Goal: Complete application form: Complete application form

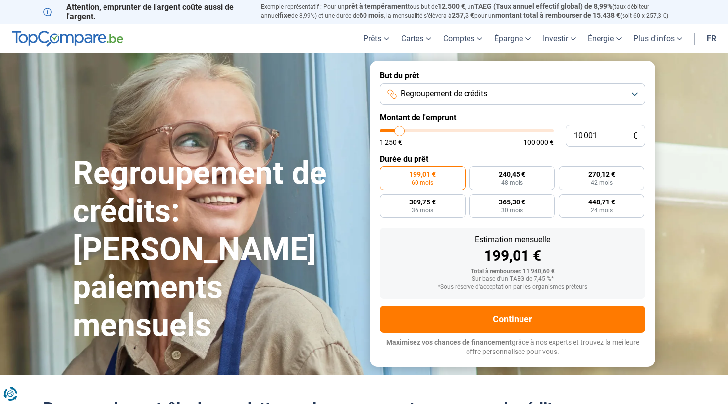
type input "9 250"
type input "9250"
type input "9 500"
type input "9500"
type input "9 750"
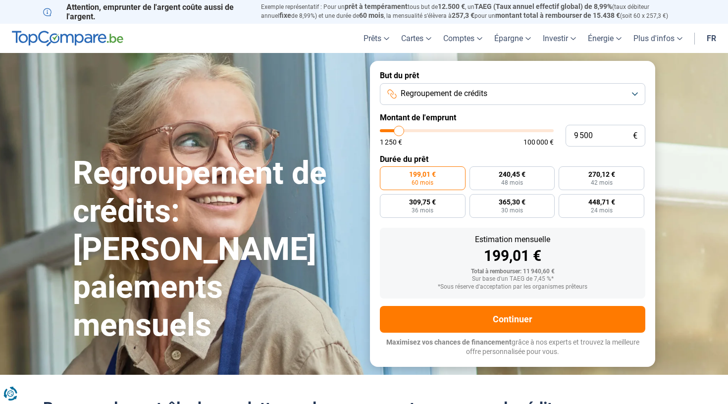
type input "9750"
type input "10 250"
type input "10250"
type input "10 500"
type input "10500"
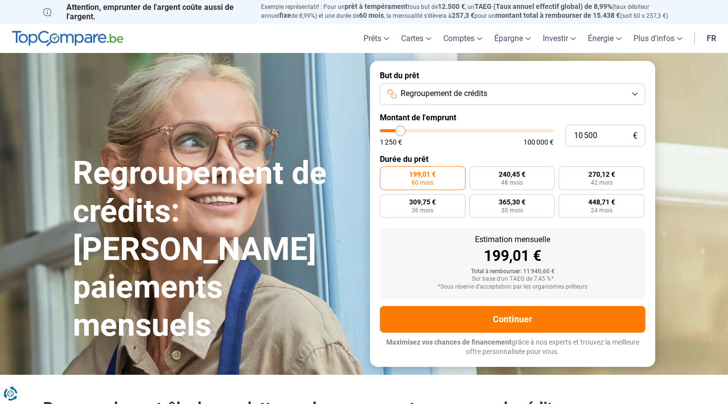
type input "10 750"
type input "10750"
type input "11 000"
type input "11000"
type input "11 250"
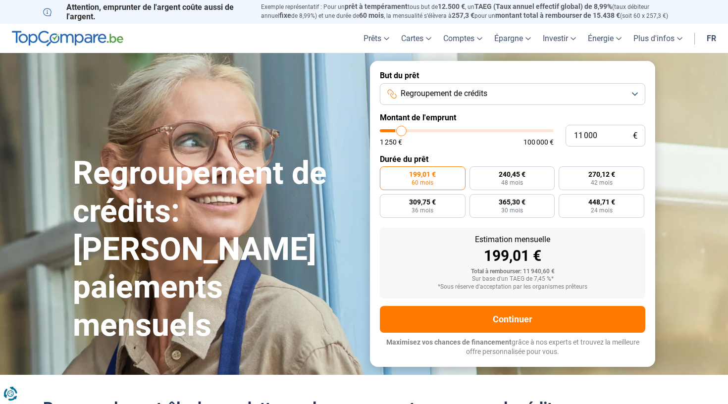
type input "11250"
type input "11 750"
type input "11750"
type input "12 000"
type input "12000"
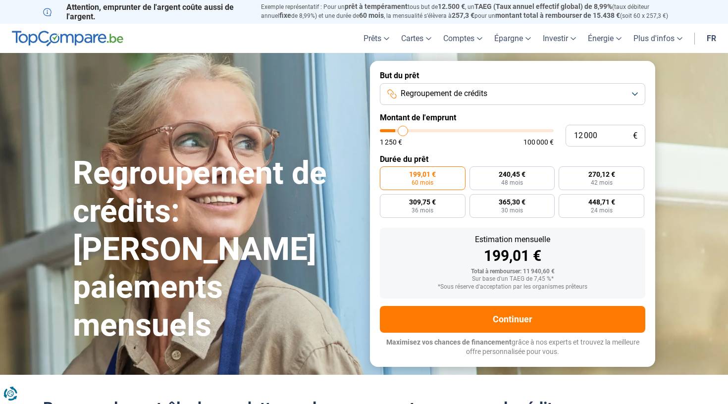
type input "12 250"
type input "12250"
type input "12 500"
type input "12500"
type input "13 250"
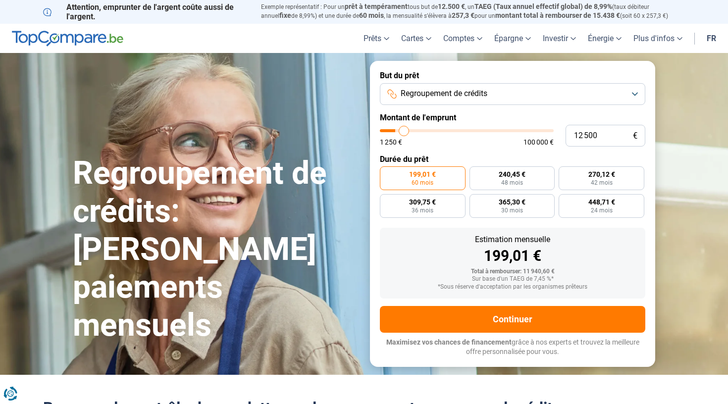
type input "13250"
type input "13 500"
type input "13500"
type input "13 750"
type input "13750"
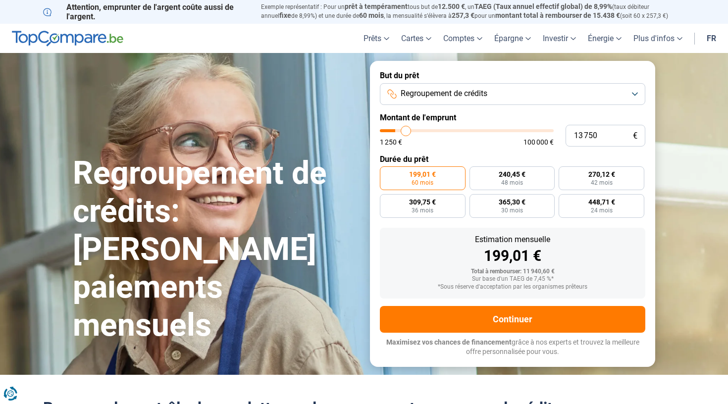
type input "14 250"
type input "14250"
type input "15 000"
type input "15000"
type input "15 500"
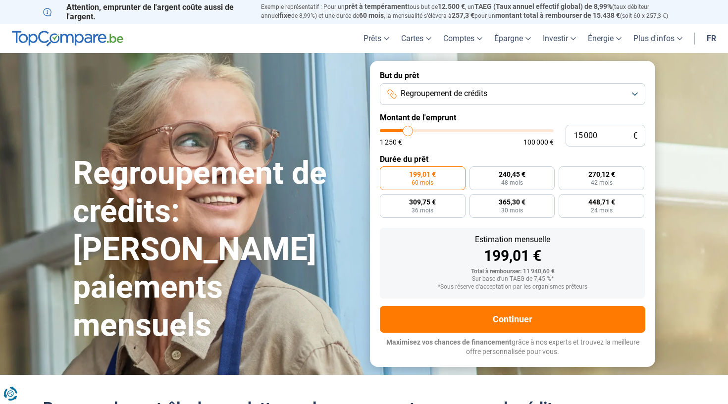
type input "15500"
type input "16 250"
type input "16250"
type input "16 750"
type input "16750"
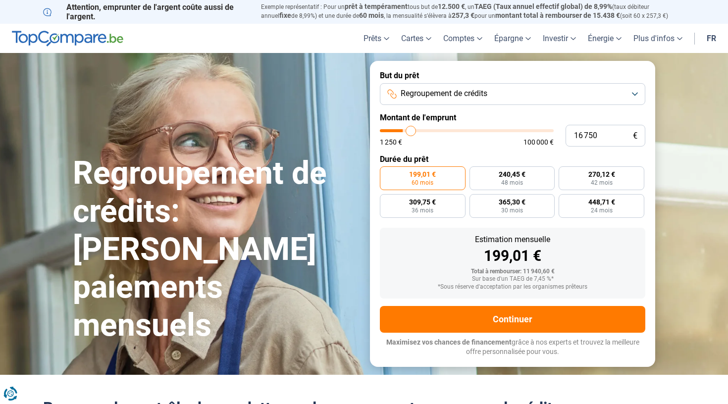
type input "17 000"
type input "17000"
type input "17 750"
type input "17750"
type input "18 250"
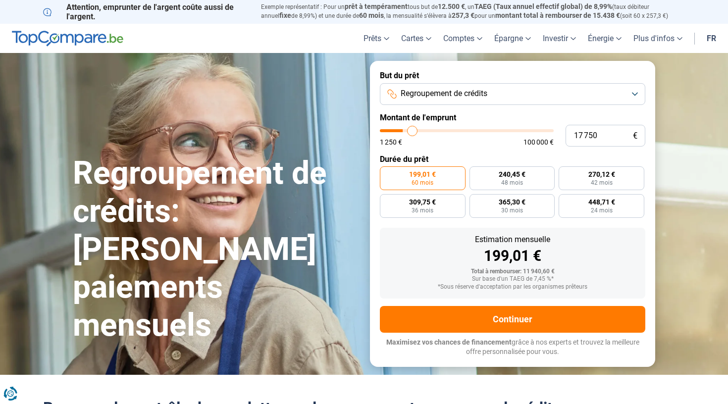
type input "18250"
type input "18 500"
type input "18500"
type input "18 750"
type input "18750"
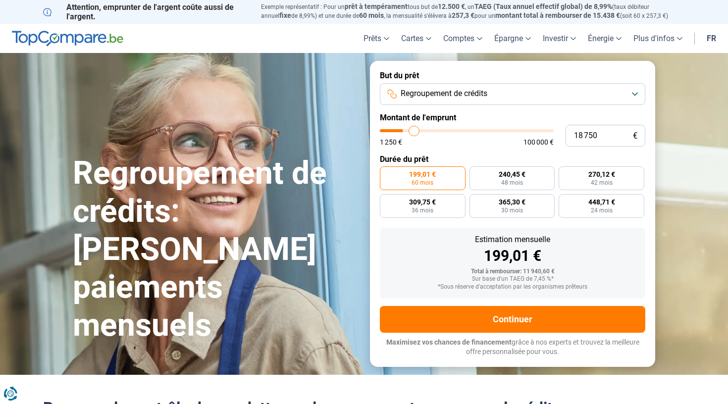
type input "19 250"
type input "19250"
type input "19 500"
type input "19500"
type input "20 000"
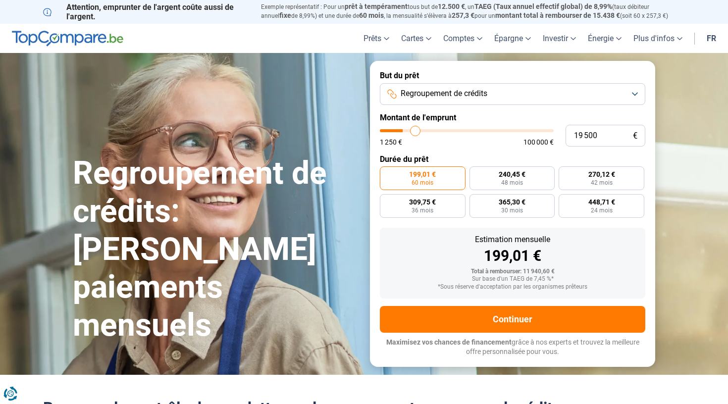
type input "20000"
type input "20 500"
type input "20500"
type input "20 750"
type input "20750"
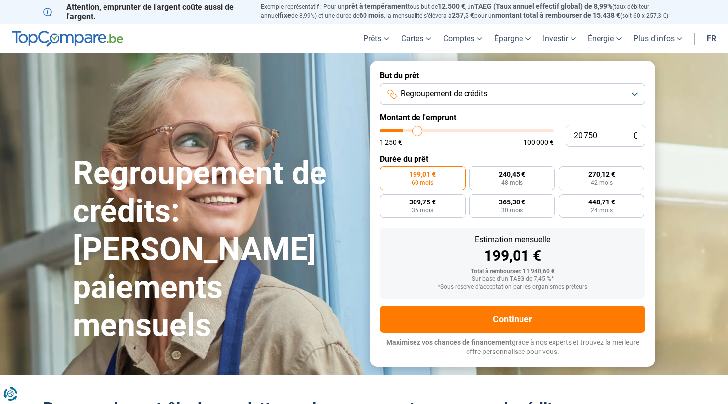
type input "21 000"
type input "21000"
type input "21 250"
type input "21250"
type input "21 500"
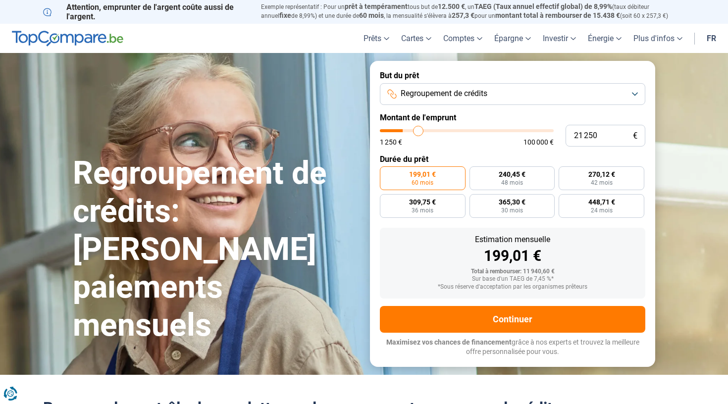
type input "21500"
type input "22 000"
type input "22000"
type input "22 250"
type input "22250"
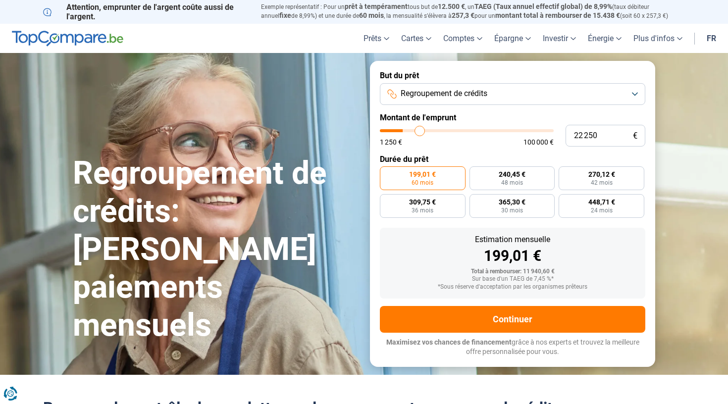
type input "22 500"
type input "22500"
type input "22 750"
type input "22750"
type input "23 000"
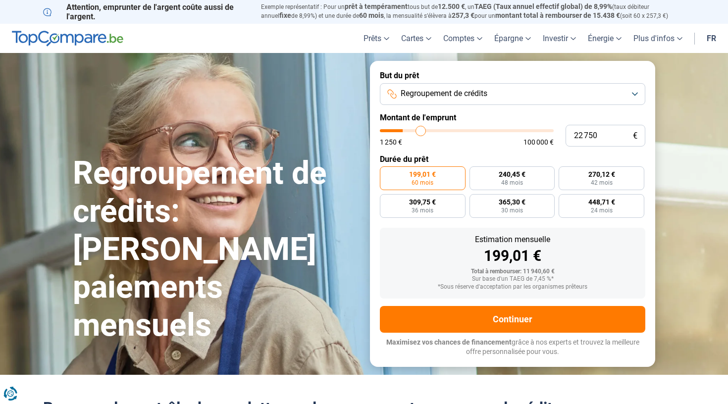
type input "23000"
type input "23 500"
type input "23500"
type input "23 750"
type input "23750"
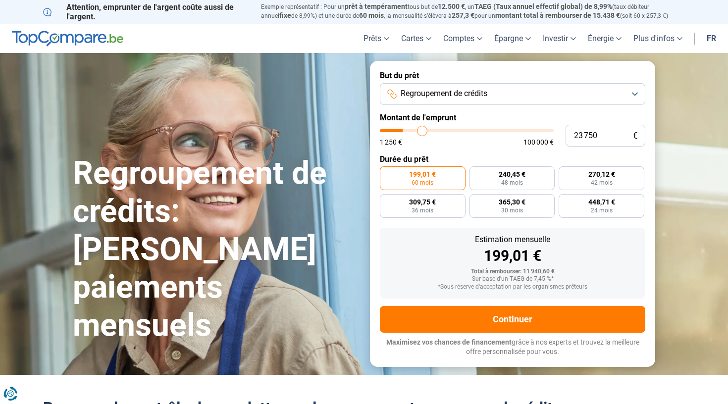
type input "24 000"
type input "24000"
type input "24 250"
type input "24250"
type input "24 500"
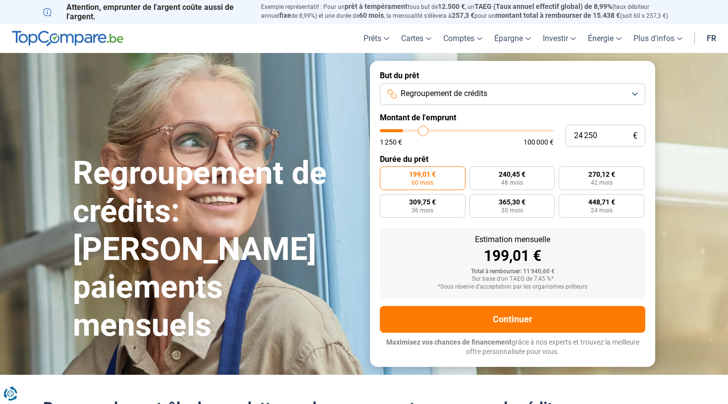
type input "24500"
type input "25 000"
type input "25000"
type input "25 250"
type input "25250"
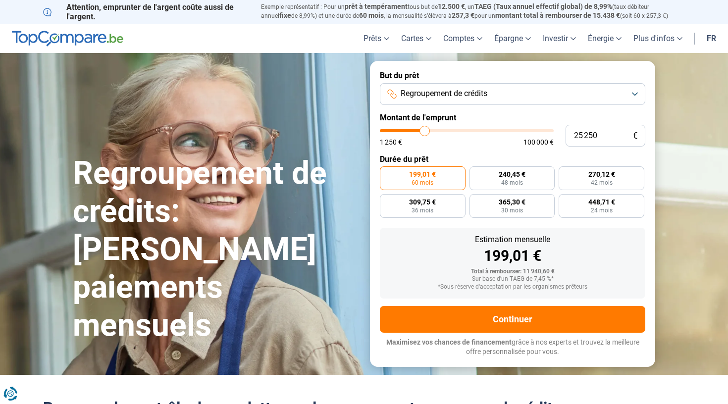
type input "25 500"
type input "25500"
type input "25 750"
type input "25750"
type input "26 000"
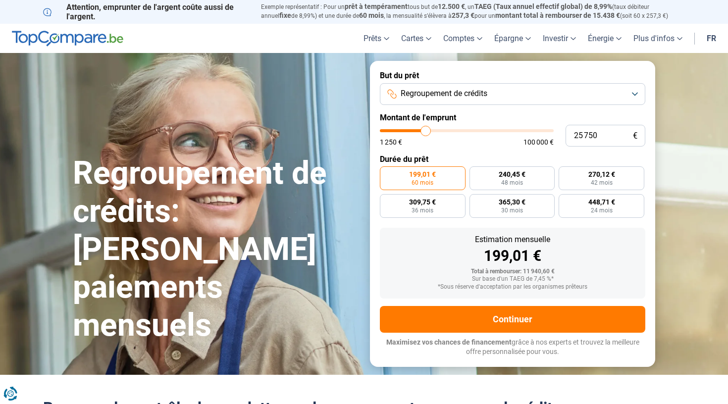
type input "26000"
type input "26 500"
type input "26500"
type input "26 750"
type input "26750"
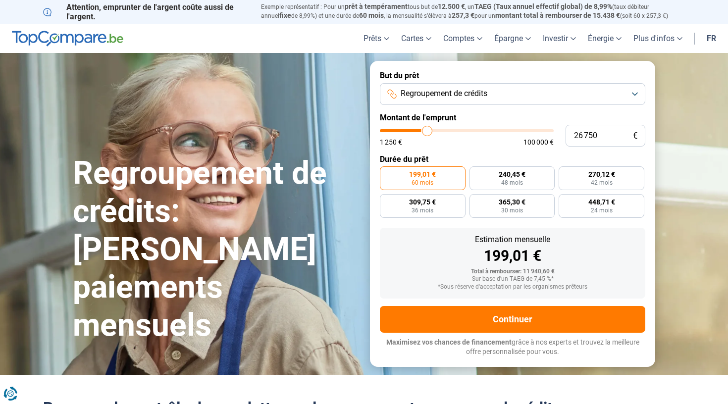
type input "27 000"
type input "27000"
type input "27 500"
type input "27500"
type input "28 000"
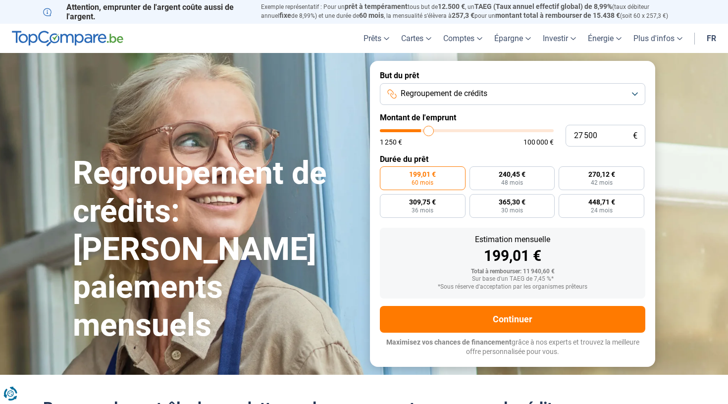
type input "28000"
type input "28 250"
type input "28250"
type input "28 750"
type input "28750"
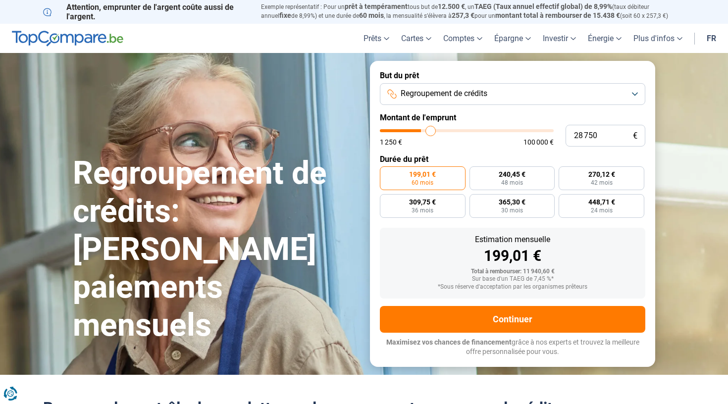
type input "29 500"
type input "29500"
type input "29 750"
type input "29750"
type input "30 000"
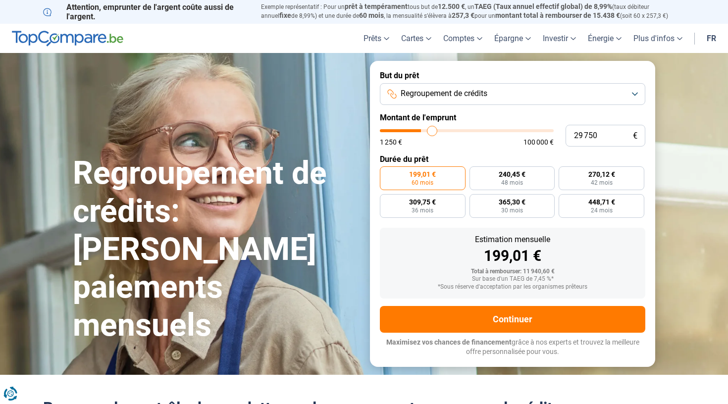
type input "30000"
type input "30 500"
type input "30500"
type input "31 000"
type input "31000"
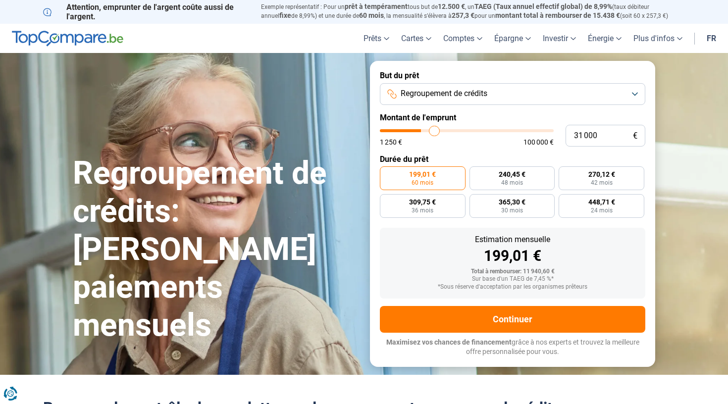
type input "31 250"
type input "31250"
type input "31 500"
type input "31500"
type input "31 750"
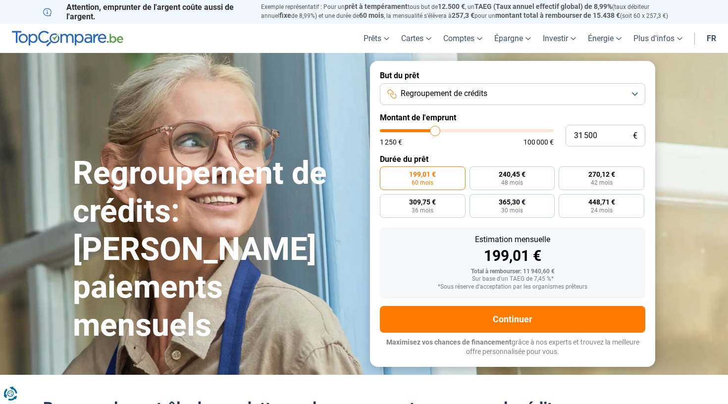
type input "31750"
type input "31 500"
type input "31500"
type input "31 250"
type input "31250"
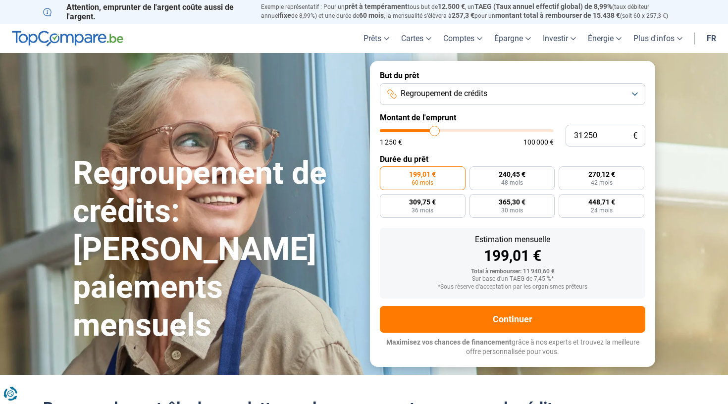
type input "31 000"
type input "31000"
type input "30 250"
type input "30250"
type input "30 000"
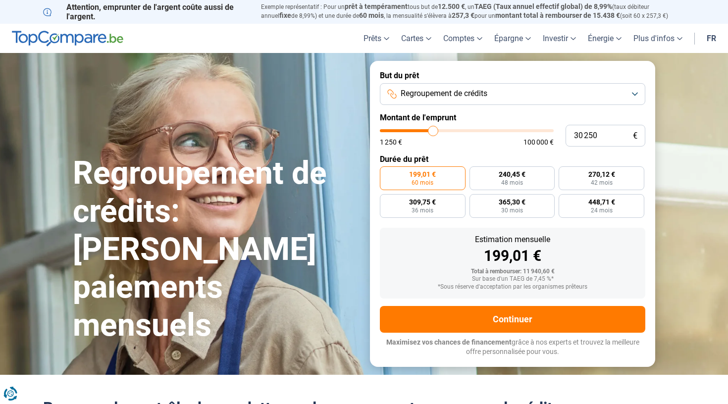
type input "30000"
type input "29 500"
type input "29500"
type input "28 750"
type input "28750"
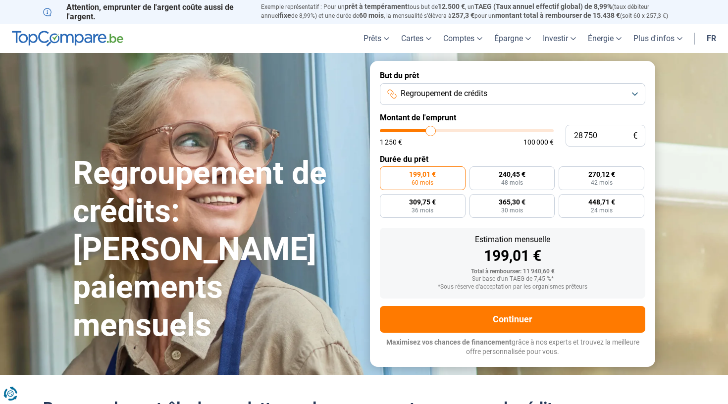
type input "28 250"
type input "28250"
type input "28 000"
type input "28000"
type input "27 250"
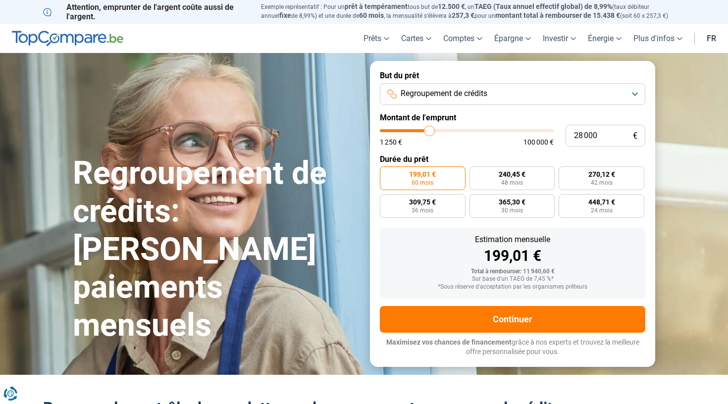
type input "27250"
type input "26 500"
type input "26500"
type input "25 750"
type input "25750"
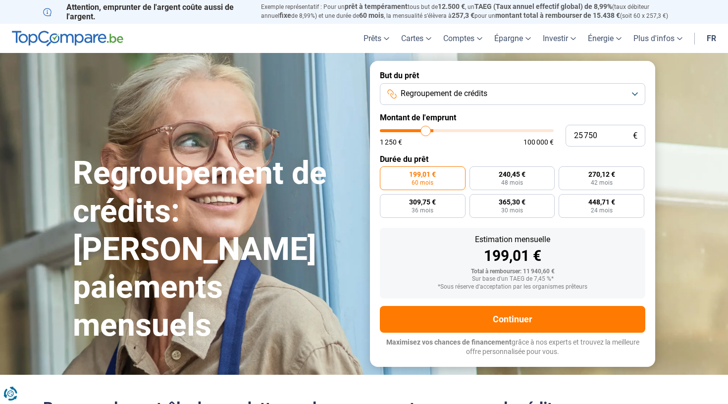
type input "25 500"
type input "25500"
type input "25 000"
type input "25000"
type input "24 250"
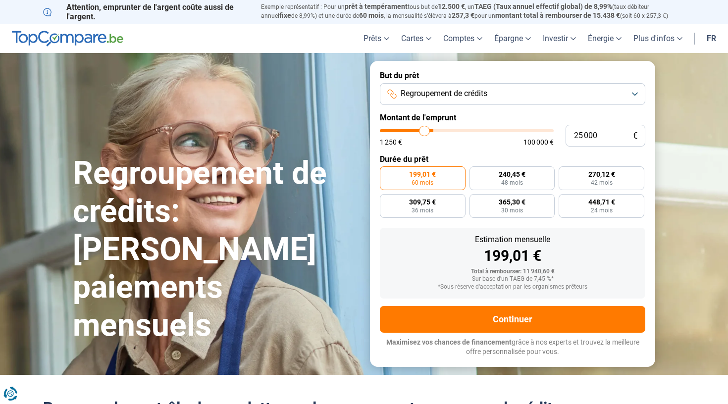
type input "24250"
type input "24 000"
type input "24000"
type input "23 500"
type input "23500"
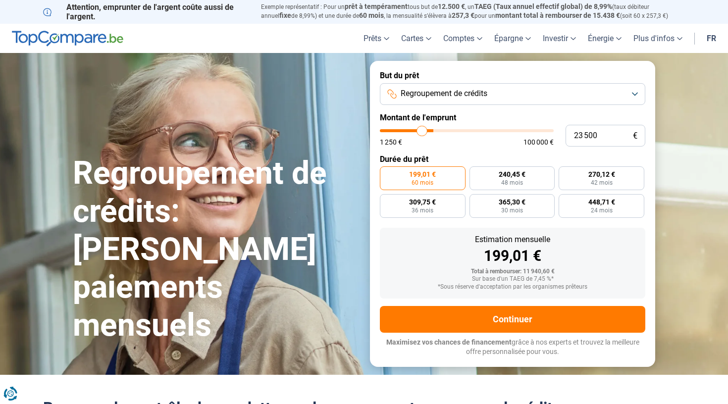
type input "23 000"
type input "23000"
type input "22 500"
type input "22500"
type input "22 250"
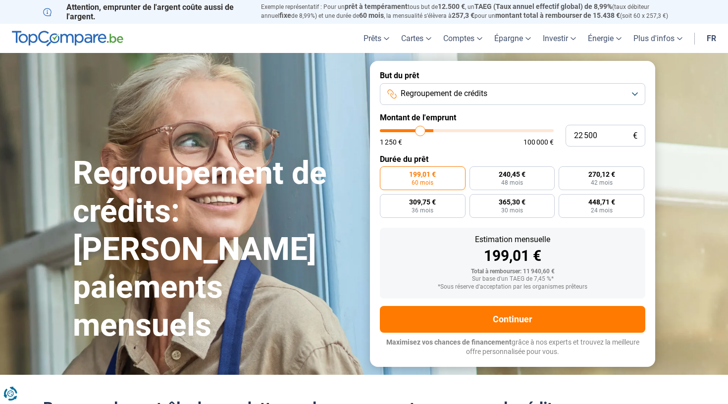
type input "22250"
type input "22 000"
type input "22000"
type input "21 500"
type input "21500"
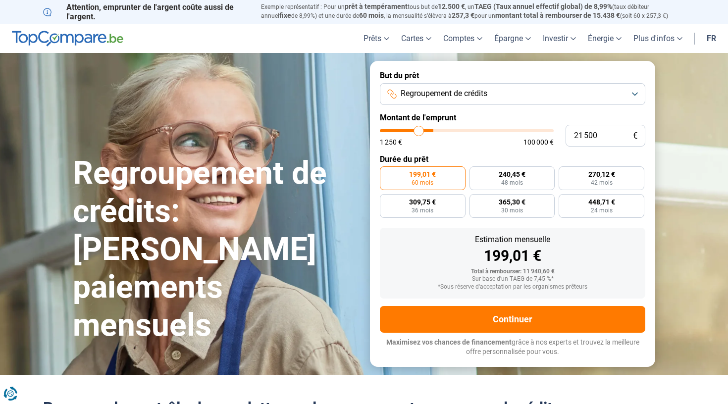
type input "21 250"
type input "21250"
type input "21 000"
type input "21000"
type input "20 750"
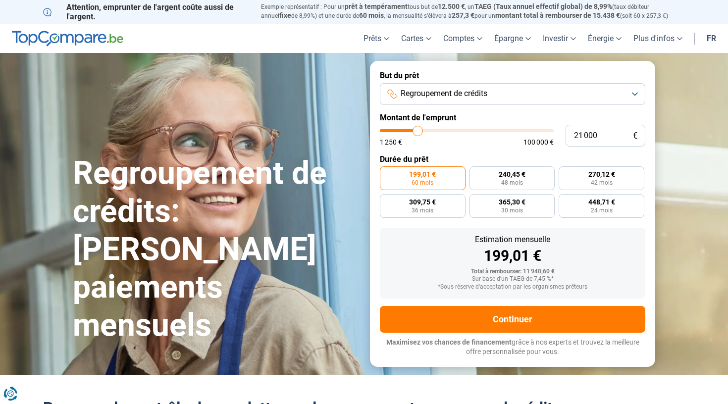
type input "20750"
type input "20 500"
type input "20500"
type input "20 000"
type input "20000"
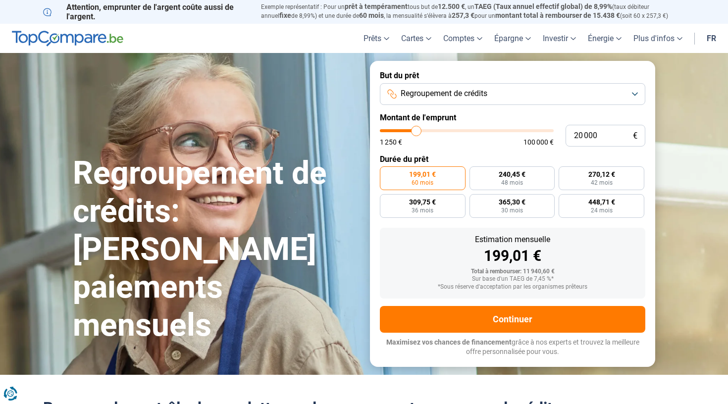
type input "19 750"
type input "19750"
type input "19 250"
type input "19250"
type input "18 500"
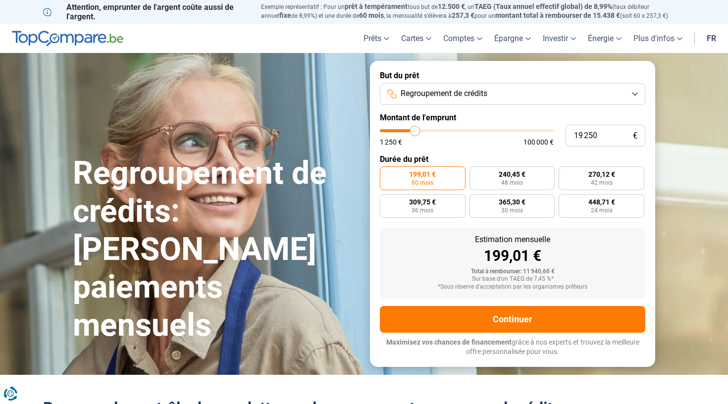
type input "18500"
type input "18 250"
type input "18250"
type input "17 750"
type input "17750"
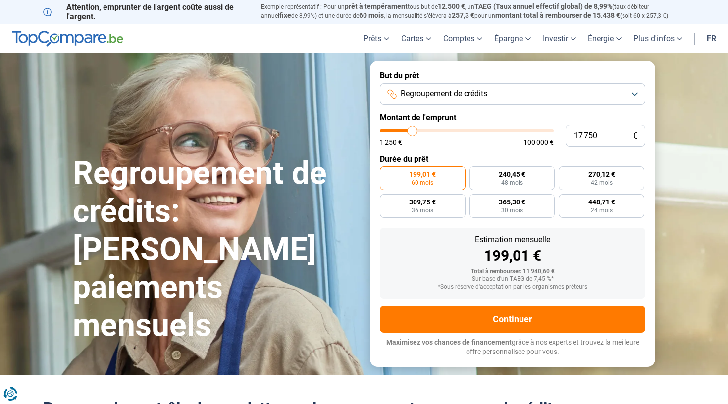
type input "17 250"
type input "17250"
type input "16 750"
type input "16750"
type input "16 500"
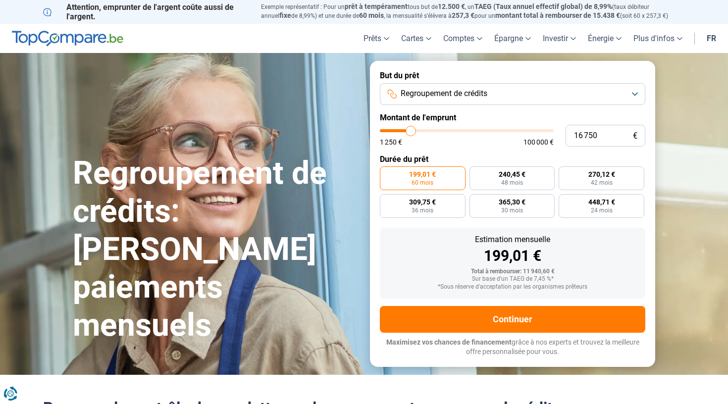
type input "16500"
type input "16 250"
type input "16250"
type input "15 750"
type input "15750"
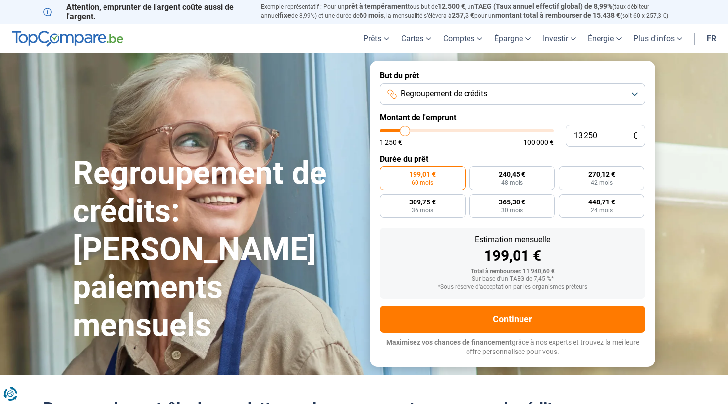
drag, startPoint x: 398, startPoint y: 132, endPoint x: 405, endPoint y: 136, distance: 8.2
click at [405, 136] on div "1 250 € 100 000 €" at bounding box center [467, 137] width 174 height 16
click at [602, 134] on input "13 250" at bounding box center [606, 136] width 80 height 22
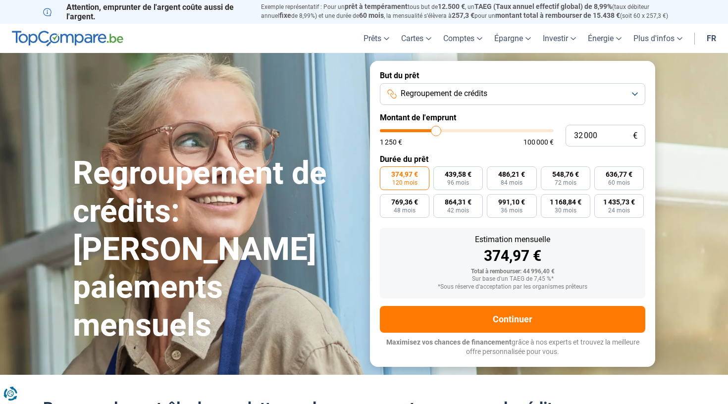
click at [436, 132] on input "range" at bounding box center [467, 130] width 174 height 3
click at [426, 132] on input "range" at bounding box center [467, 130] width 174 height 3
click at [418, 131] on input "range" at bounding box center [467, 130] width 174 height 3
click at [411, 129] on input "range" at bounding box center [467, 130] width 174 height 3
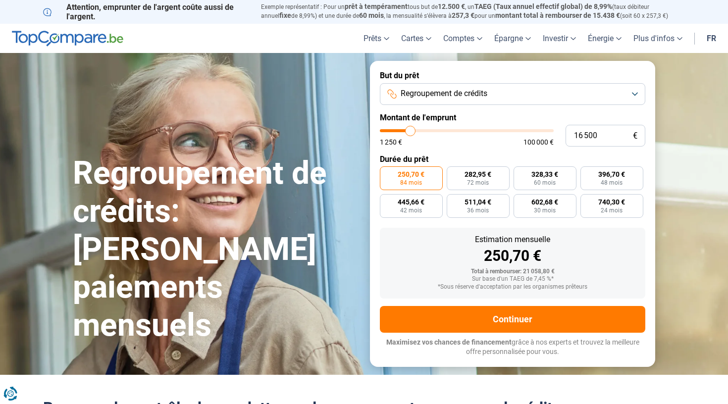
click at [405, 131] on input "range" at bounding box center [467, 130] width 174 height 3
click at [403, 131] on input "range" at bounding box center [467, 130] width 174 height 3
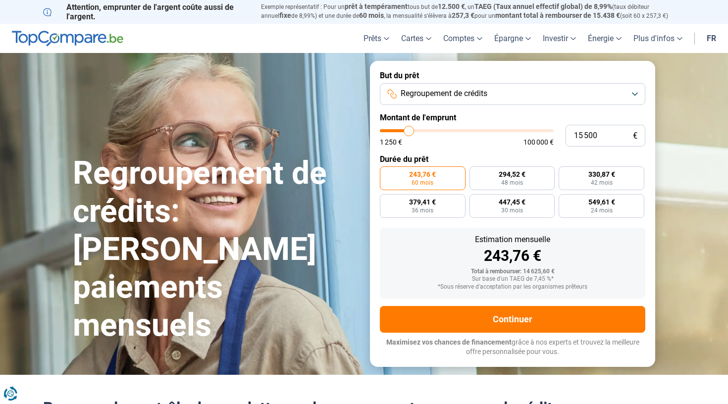
click at [409, 131] on input "range" at bounding box center [467, 130] width 174 height 3
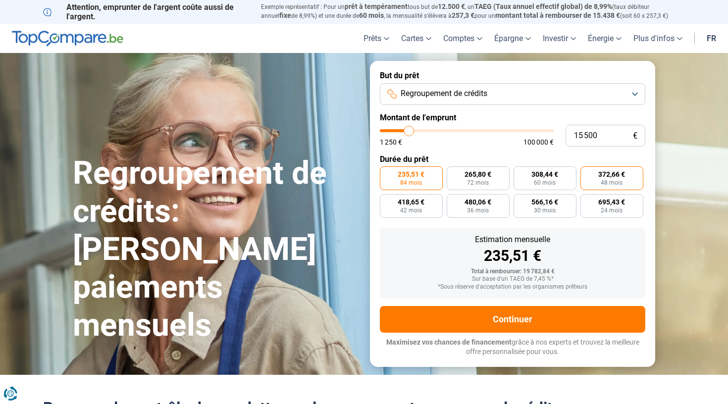
click at [595, 178] on label "372,66 € 48 mois" at bounding box center [612, 178] width 63 height 24
click at [587, 173] on input "372,66 € 48 mois" at bounding box center [584, 169] width 6 height 6
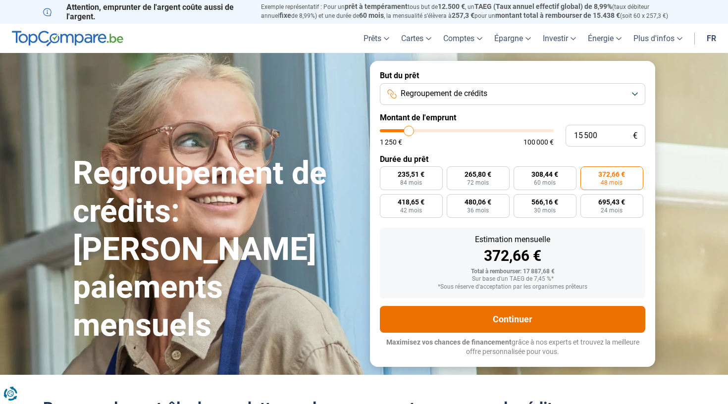
click at [512, 323] on button "Continuer" at bounding box center [513, 319] width 266 height 27
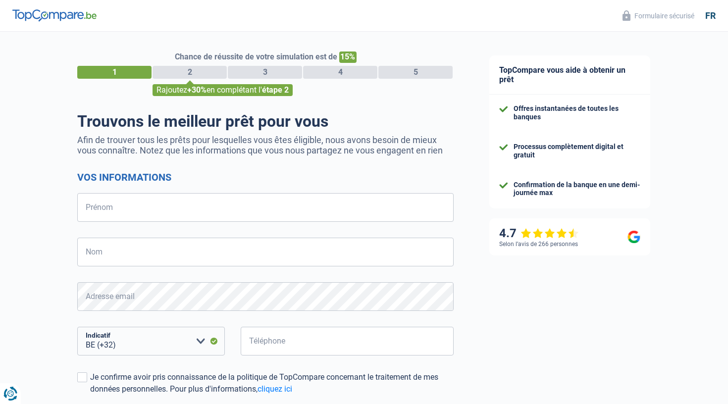
select select "32"
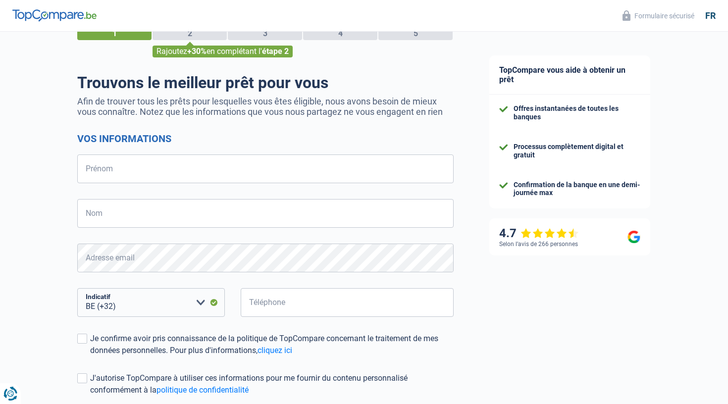
scroll to position [50, 0]
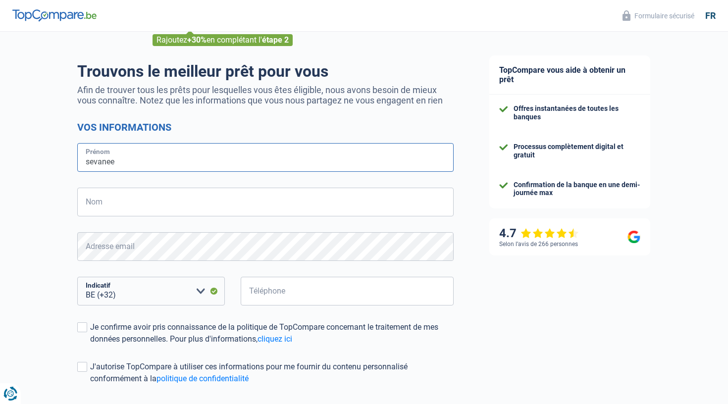
type input "sevanee"
click at [319, 187] on form "Vos informations sevanee Prénom Nom Tous les champs sont obligatoires. Veuillez…" at bounding box center [265, 275] width 377 height 308
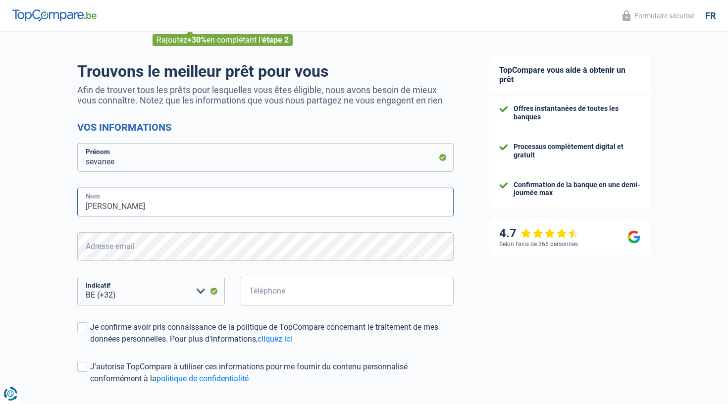
type input "munean"
